Goal: Navigation & Orientation: Find specific page/section

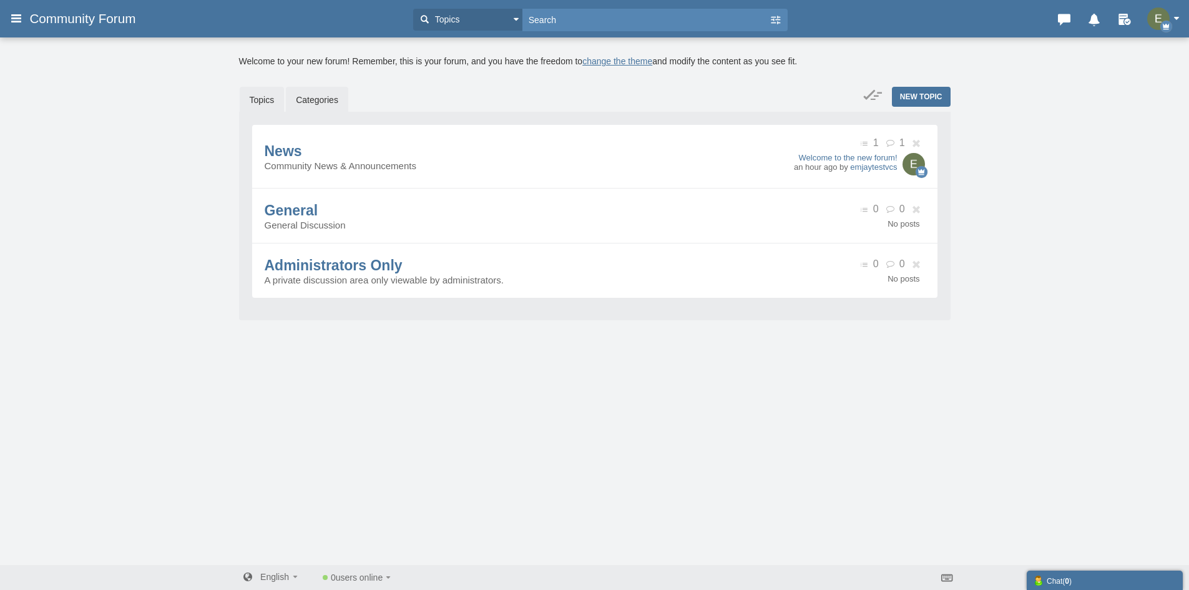
click at [256, 102] on link "Topics" at bounding box center [262, 100] width 45 height 26
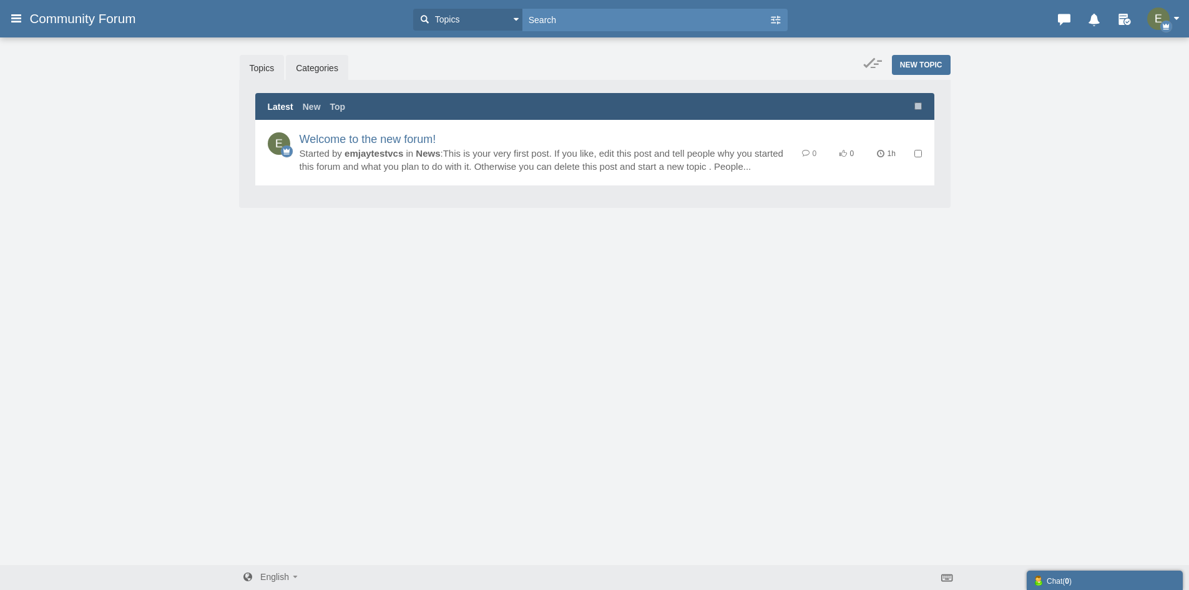
click at [311, 64] on link "Categories" at bounding box center [317, 68] width 62 height 26
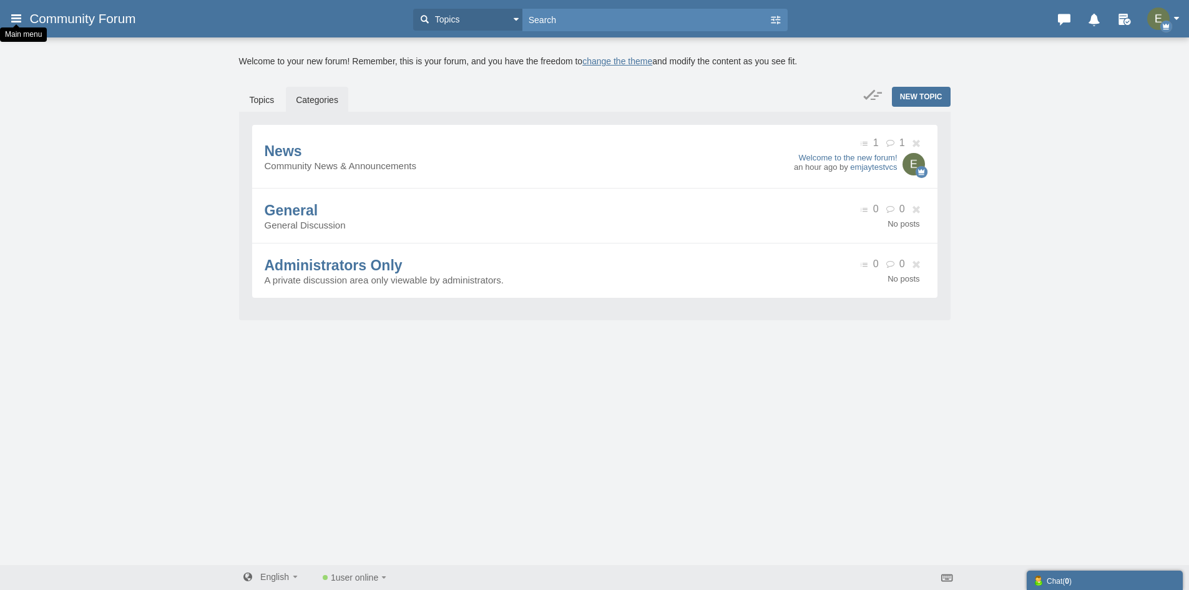
click at [15, 17] on icon at bounding box center [16, 18] width 14 height 22
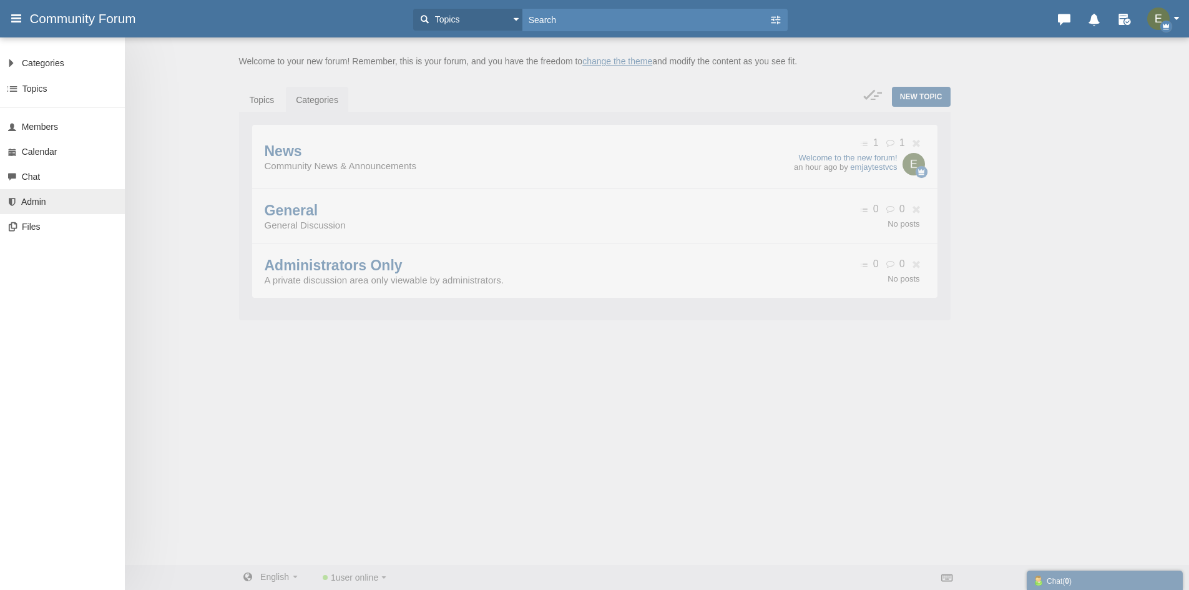
click at [46, 203] on link "Admin" at bounding box center [62, 201] width 125 height 25
